Goal: Task Accomplishment & Management: Complete application form

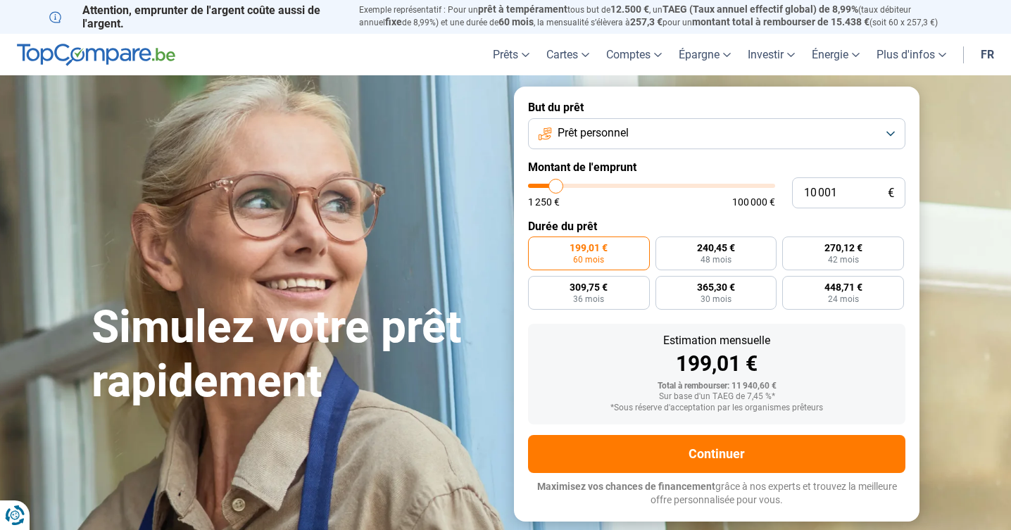
click at [867, 138] on button "Prêt personnel" at bounding box center [716, 133] width 377 height 31
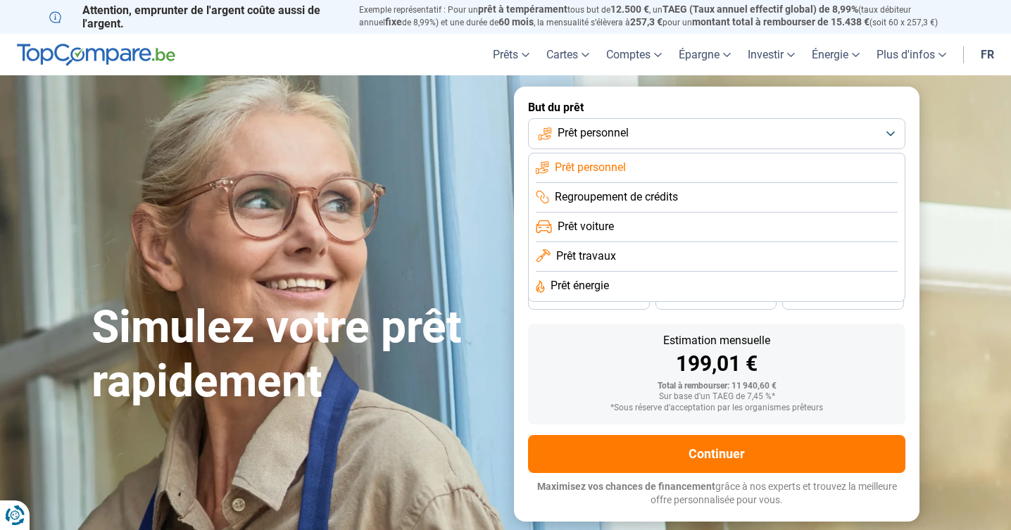
click at [799, 160] on li "Prêt personnel" at bounding box center [717, 168] width 362 height 30
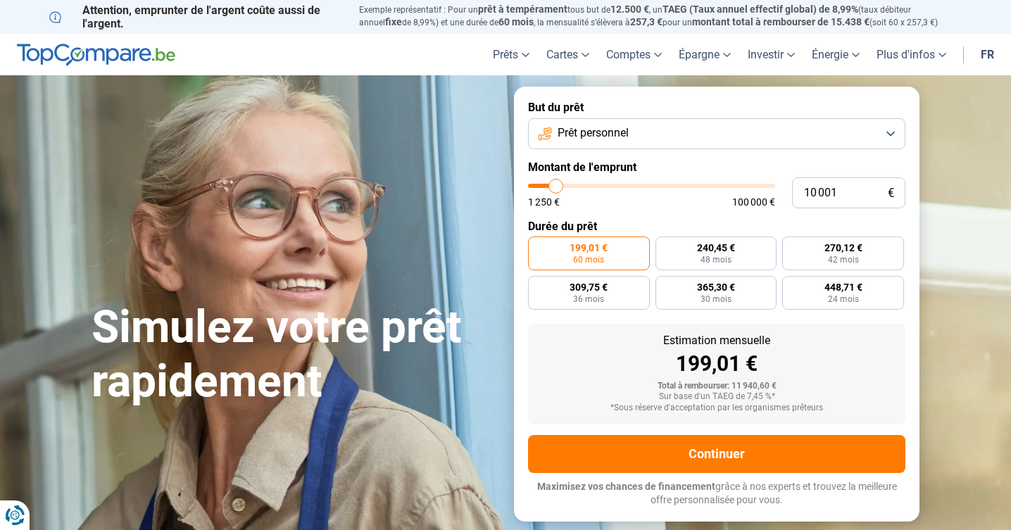
type input "9 750"
type input "9750"
type input "10 500"
type input "10500"
type input "11 000"
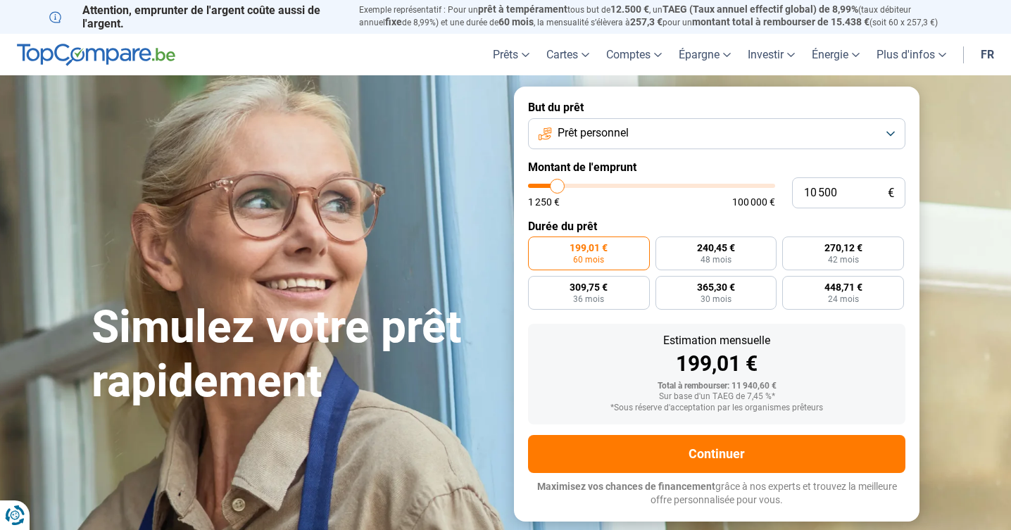
type input "11000"
type input "11 750"
type input "11750"
type input "12 500"
type input "12500"
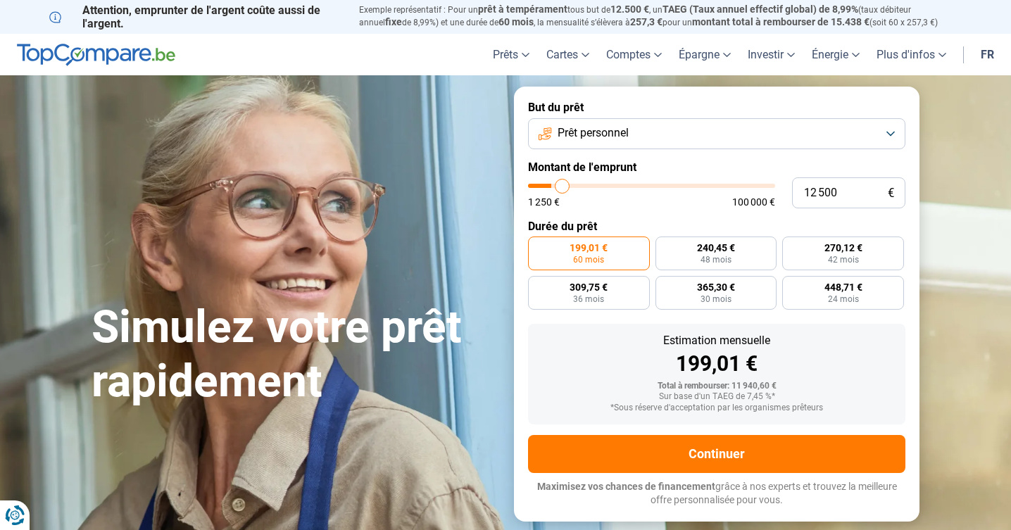
type input "13 500"
type input "13500"
type input "14 250"
type input "14250"
type input "15 500"
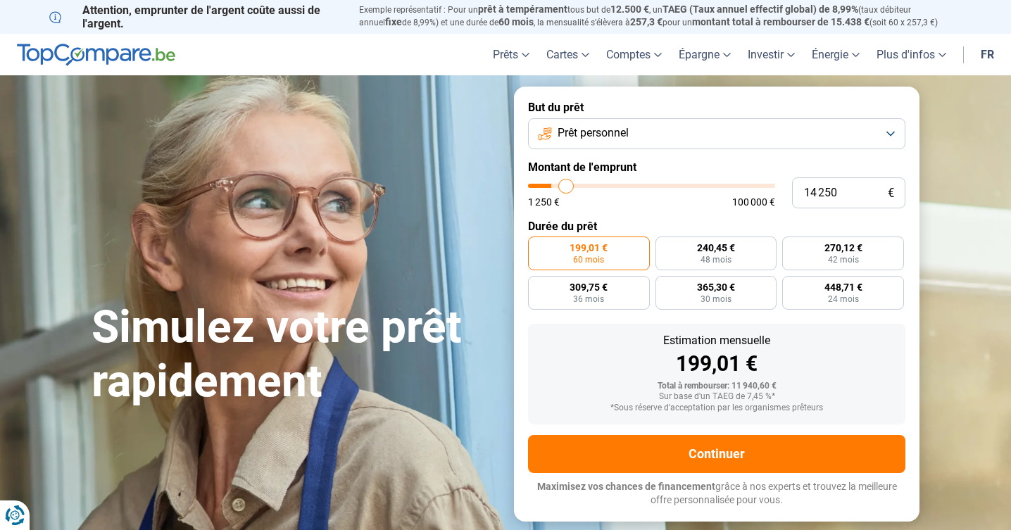
type input "15500"
type input "16 750"
type input "16750"
type input "18 000"
type input "18000"
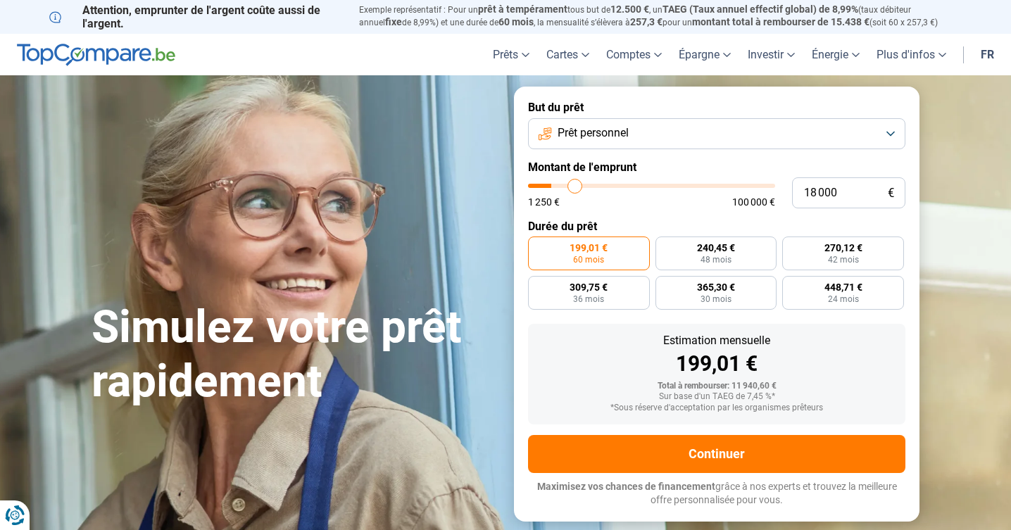
type input "19 250"
type input "19250"
type input "19 750"
type input "19750"
type input "20 500"
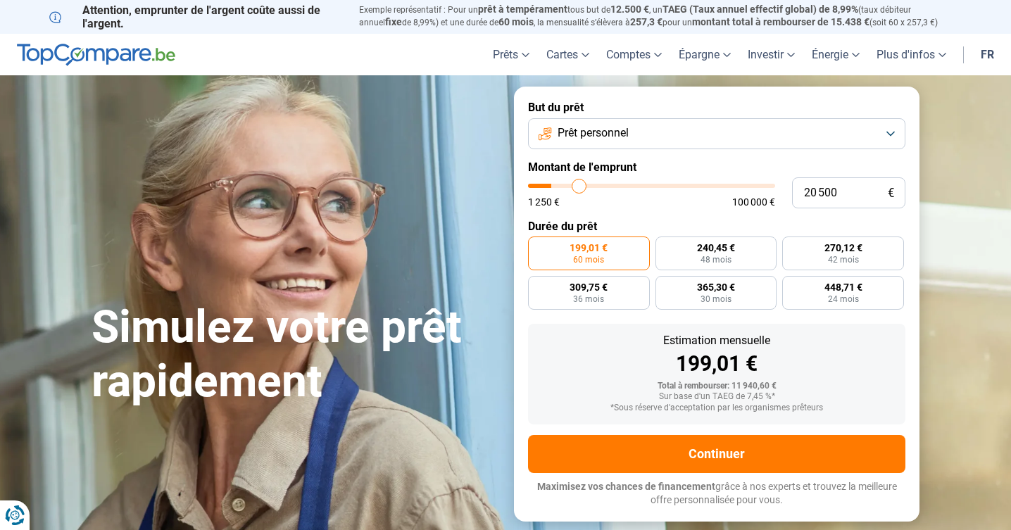
type input "20500"
type input "20 750"
type input "20750"
type input "21 000"
type input "21000"
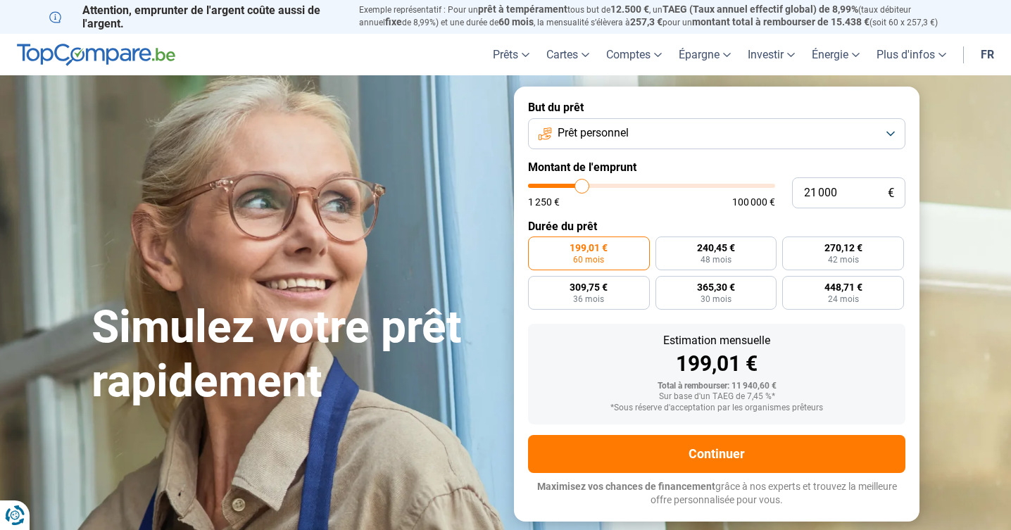
type input "21 500"
type input "21500"
type input "21 000"
type input "21000"
type input "21 250"
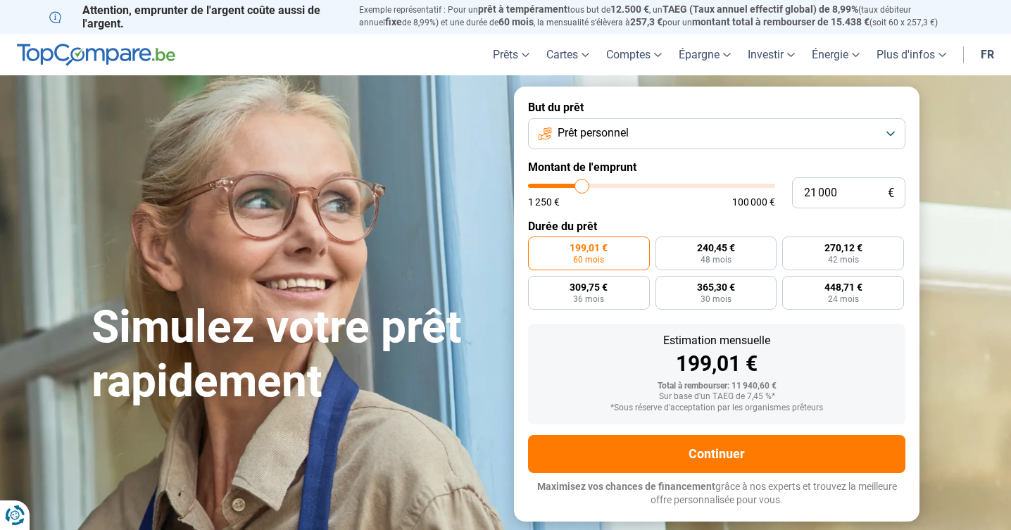
type input "21250"
type input "20 750"
type input "20750"
type input "20 000"
type input "20000"
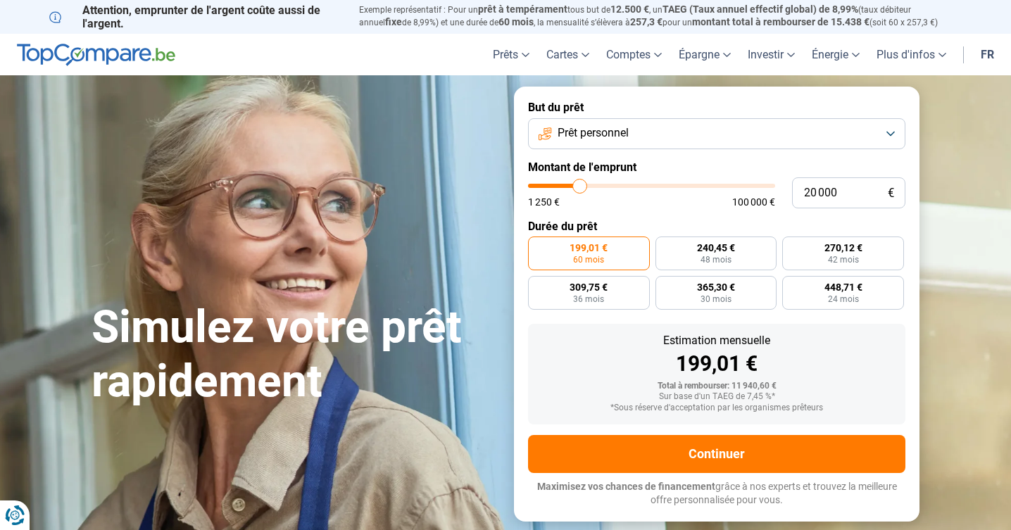
type input "19 250"
type input "19250"
type input "18 500"
type input "18500"
type input "17 750"
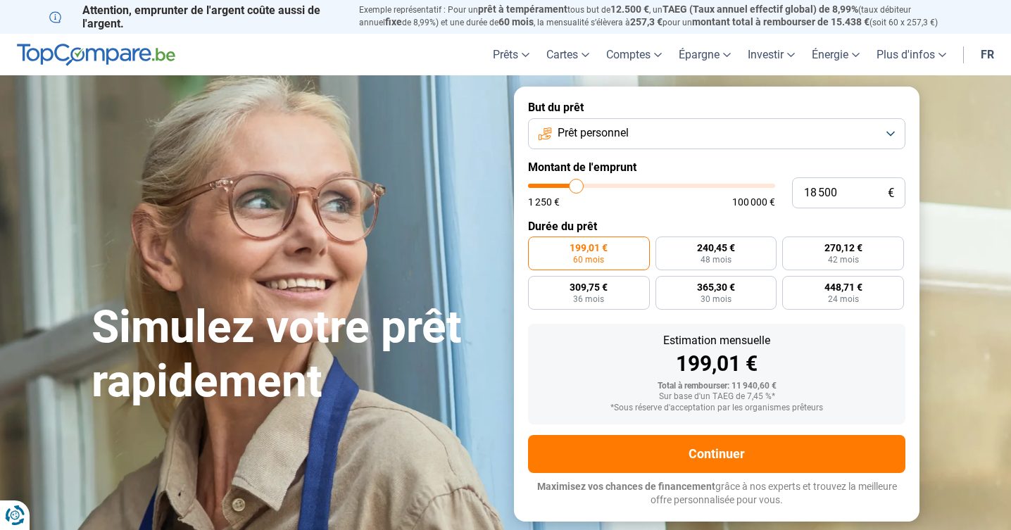
type input "17750"
type input "17 000"
type input "17000"
type input "16 500"
type input "16500"
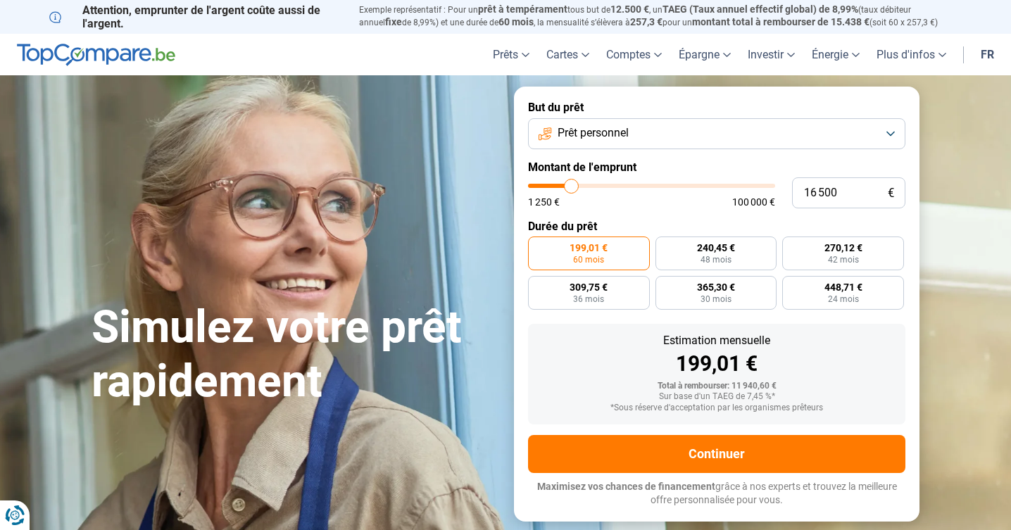
type input "16 250"
type input "16250"
type input "15 750"
type input "15750"
type input "15 500"
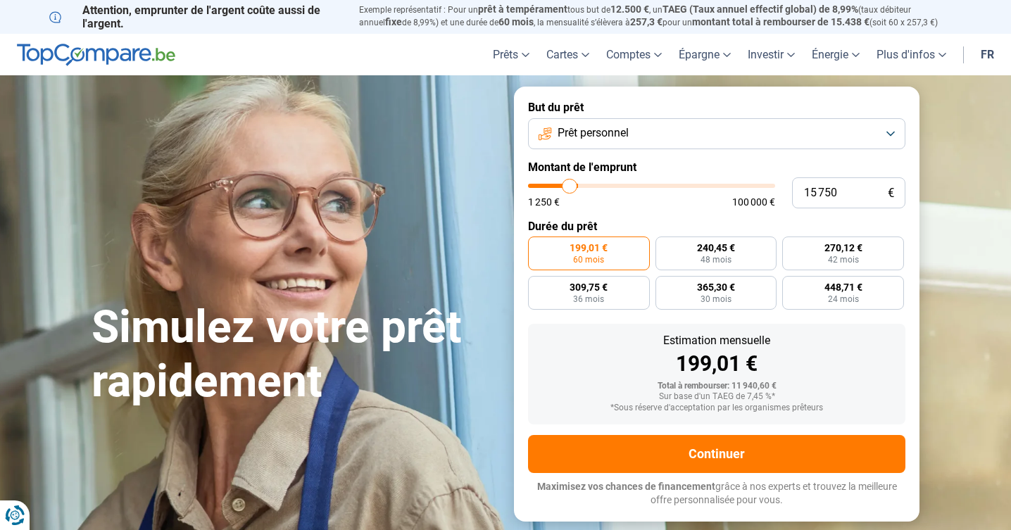
type input "15500"
type input "15 250"
type input "15250"
type input "15 000"
type input "15000"
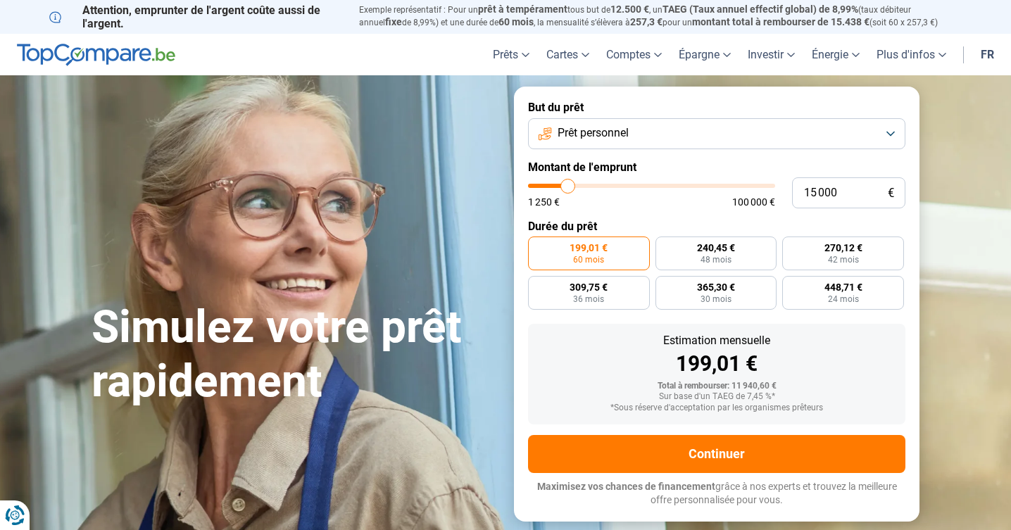
type input "14 750"
type input "14750"
type input "14 000"
type input "14000"
type input "13 500"
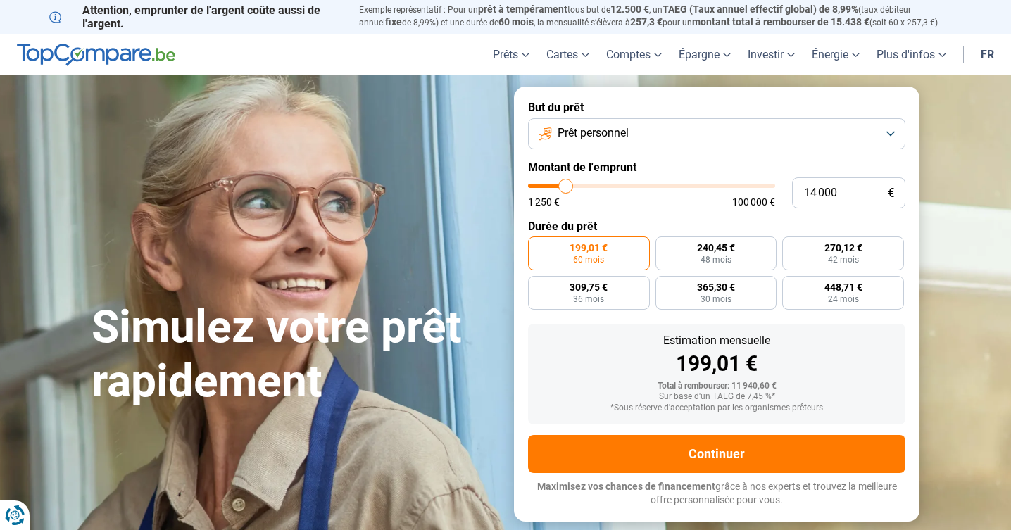
type input "13500"
type input "12 750"
type input "12750"
type input "12 500"
type input "12500"
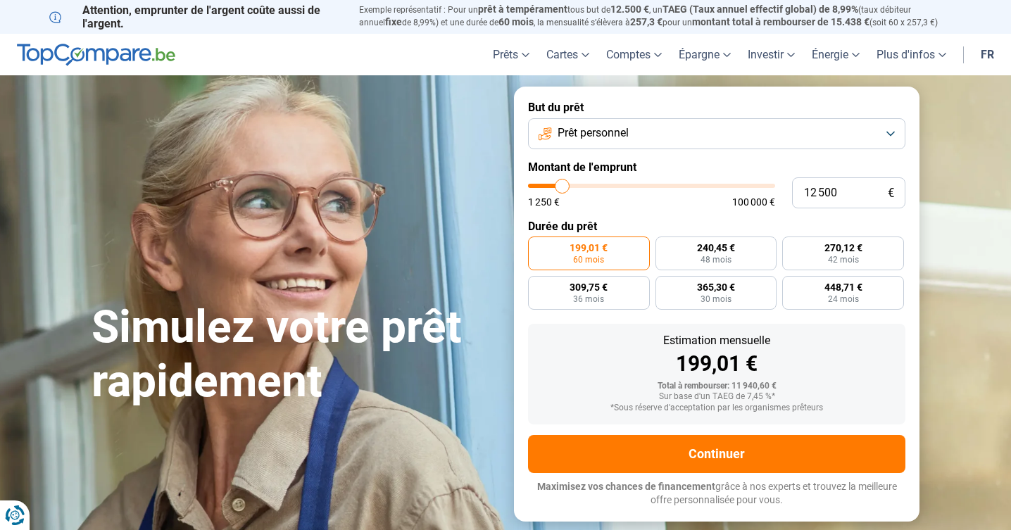
type input "12 250"
type input "12250"
type input "12 000"
type input "12000"
type input "11 750"
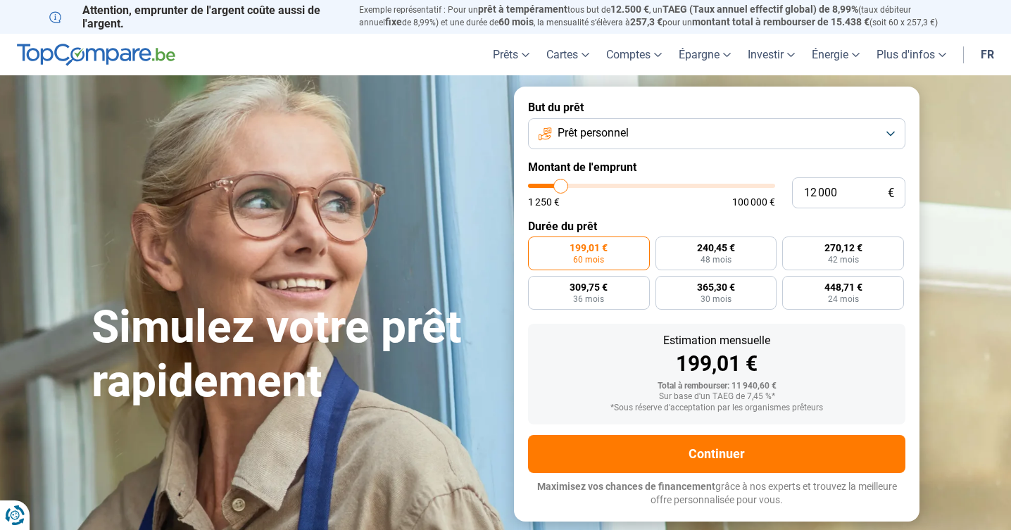
type input "11750"
type input "11 000"
type input "11000"
type input "10 500"
type input "10500"
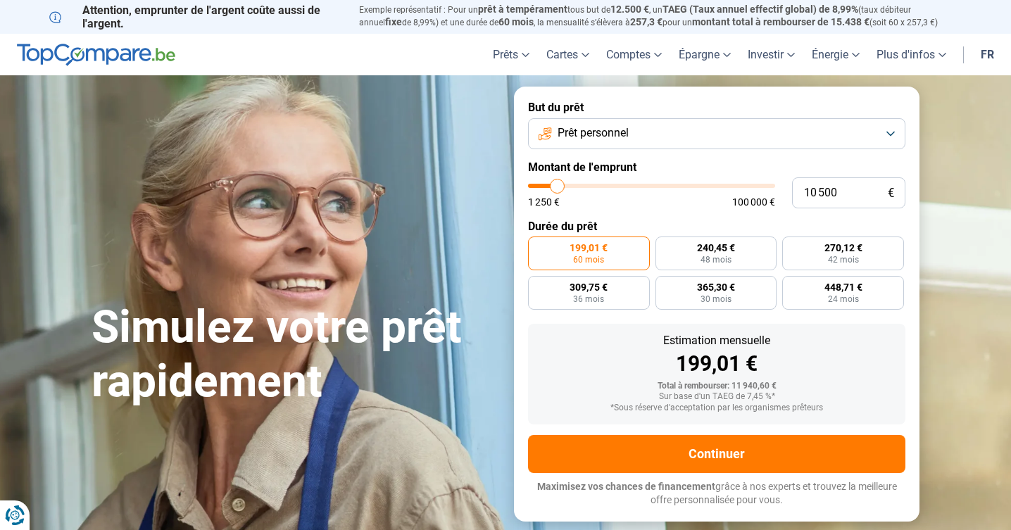
type input "9 750"
type input "9750"
type input "9 500"
type input "9500"
type input "9 250"
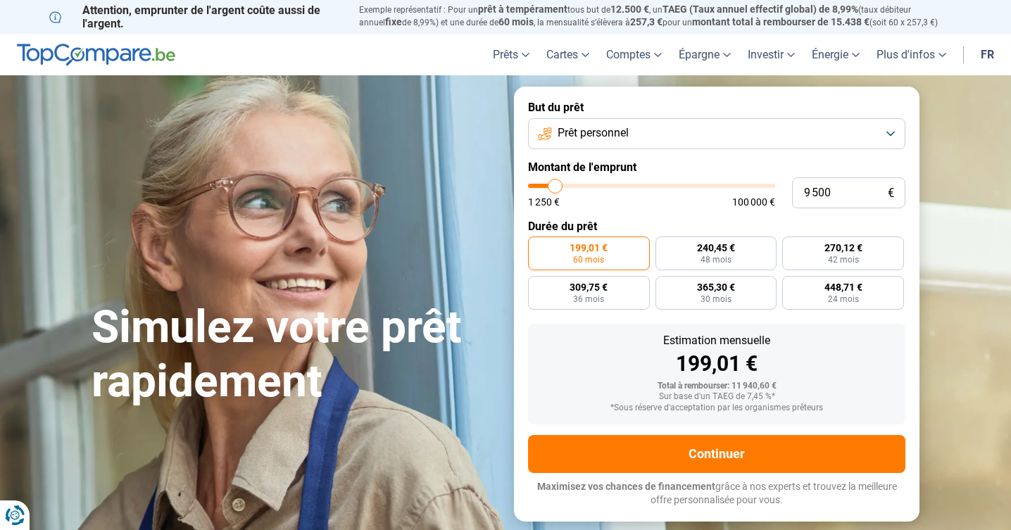
type input "9250"
type input "9 500"
type input "9500"
type input "9 250"
type input "9250"
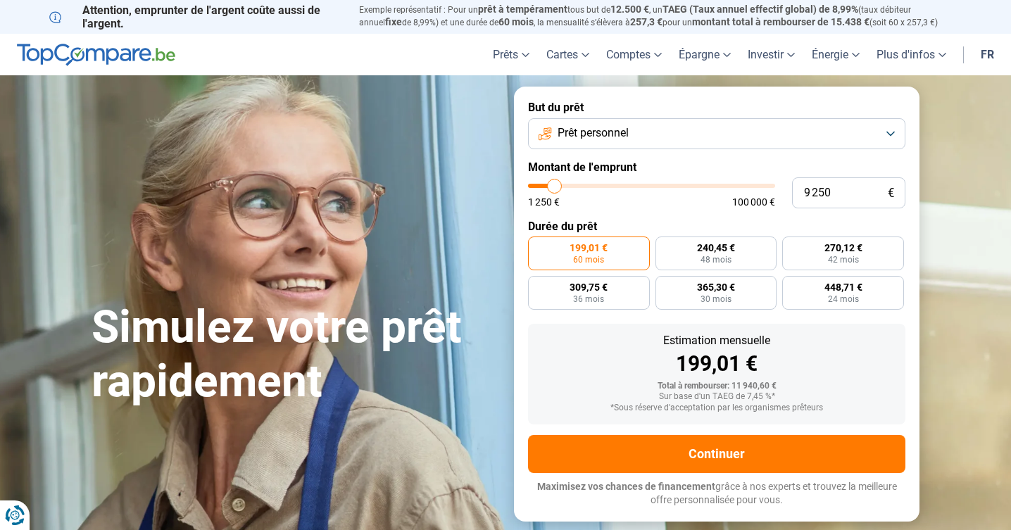
type input "8 500"
type input "8500"
type input "8 000"
type input "8000"
type input "7 250"
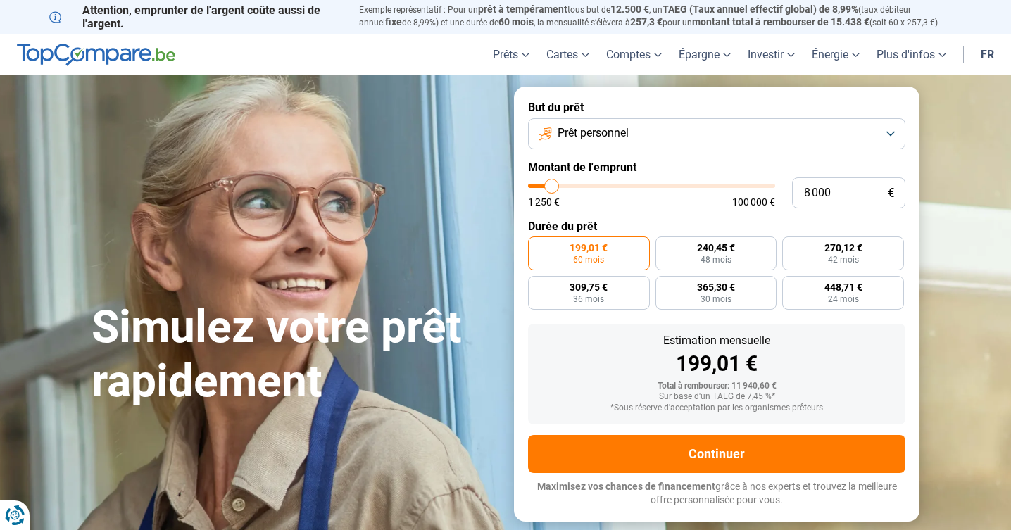
type input "7250"
type input "6 750"
type input "6750"
type input "6 500"
type input "6500"
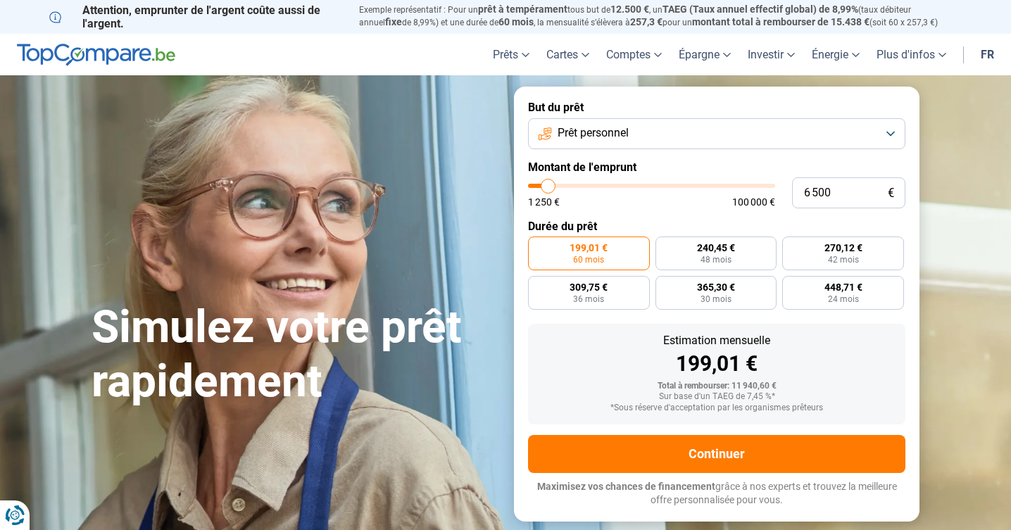
type input "6 250"
drag, startPoint x: 556, startPoint y: 187, endPoint x: 547, endPoint y: 199, distance: 15.1
type input "6250"
click at [547, 199] on div "1 250 € 100 000 €" at bounding box center [651, 195] width 247 height 23
radio input "true"
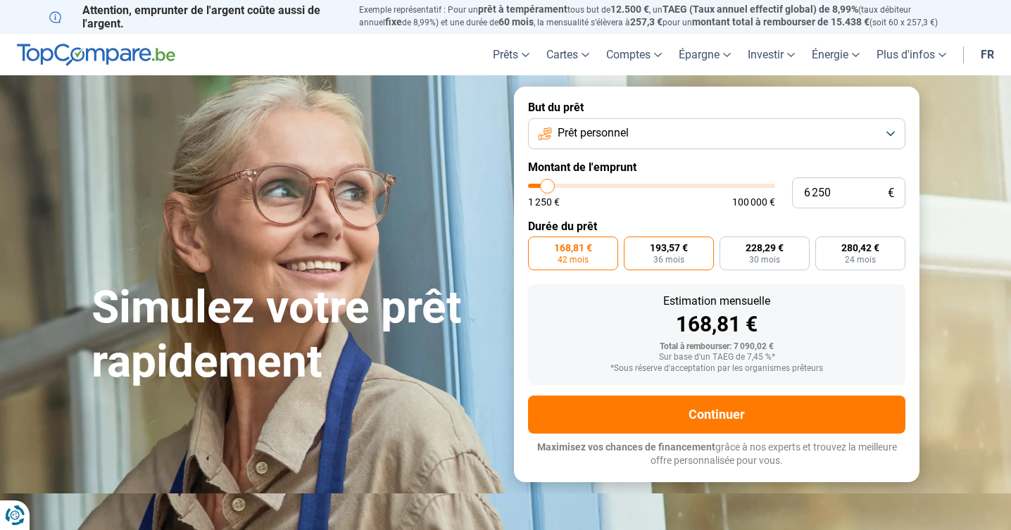
click at [678, 260] on span "36 mois" at bounding box center [668, 259] width 31 height 8
click at [633, 246] on input "193,57 € 36 mois" at bounding box center [628, 240] width 9 height 9
radio input "true"
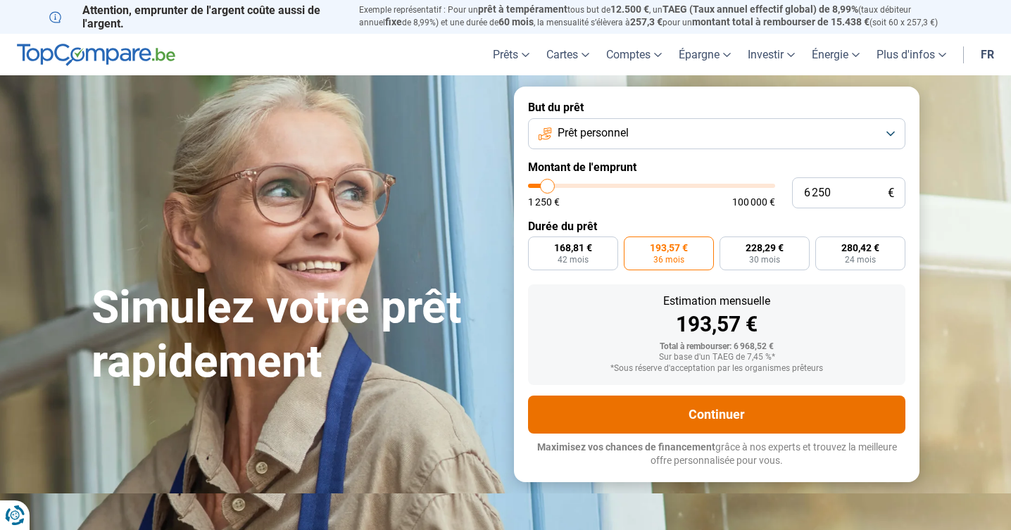
click at [657, 412] on button "Continuer" at bounding box center [716, 415] width 377 height 38
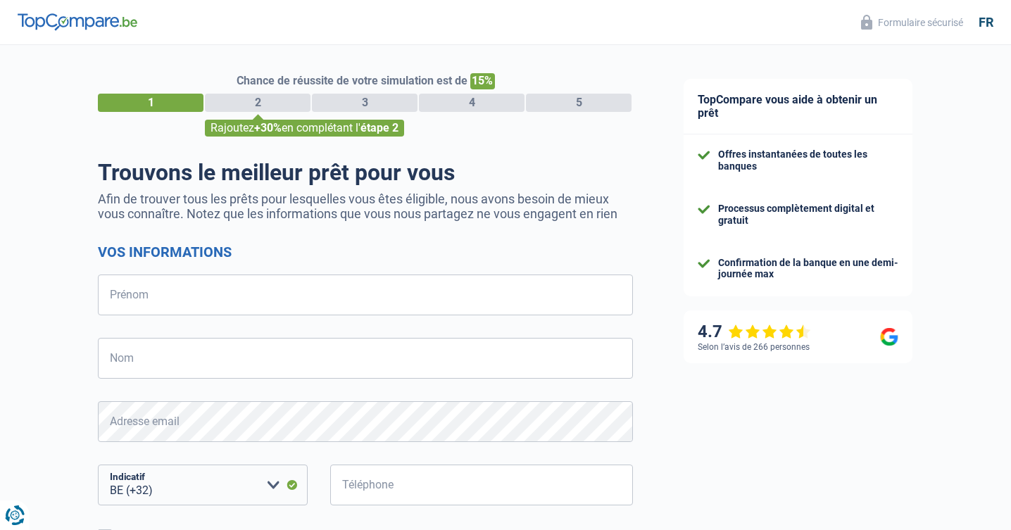
select select "32"
click at [53, 417] on div "Chance de réussite de votre simulation est de 15% 1 2 3 4 5 Rajoutez +30% en co…" at bounding box center [329, 399] width 658 height 720
